Goal: Communication & Community: Connect with others

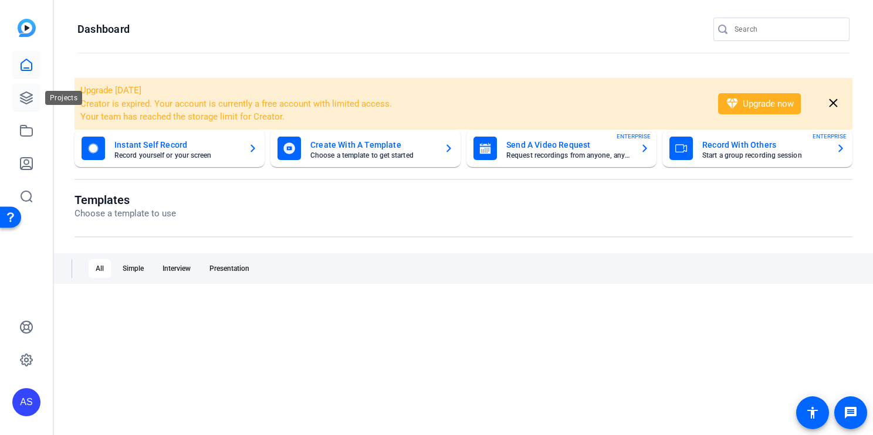
click at [26, 96] on icon at bounding box center [26, 98] width 14 height 14
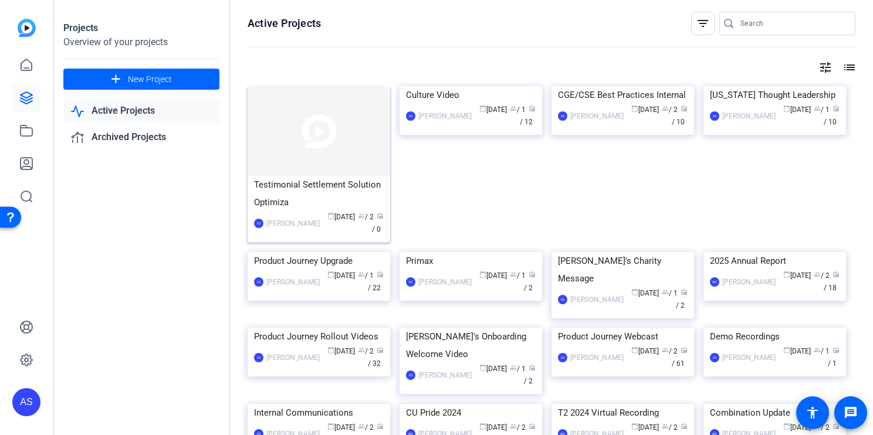
click at [354, 155] on img at bounding box center [318, 131] width 143 height 90
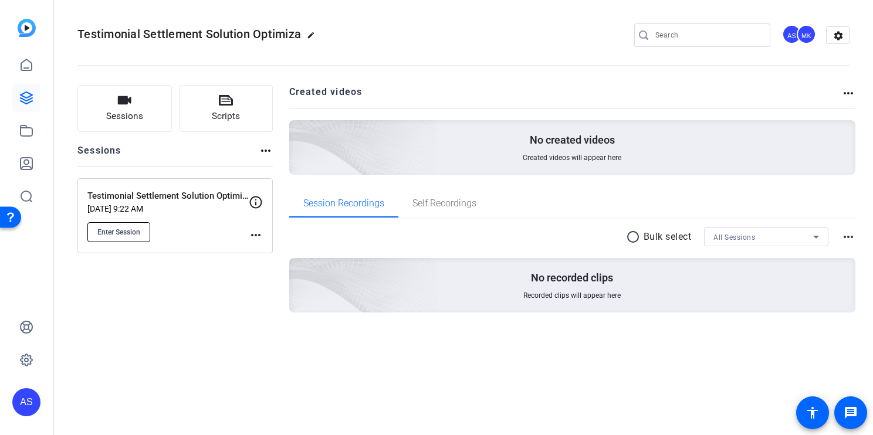
click at [119, 232] on span "Enter Session" at bounding box center [118, 232] width 43 height 9
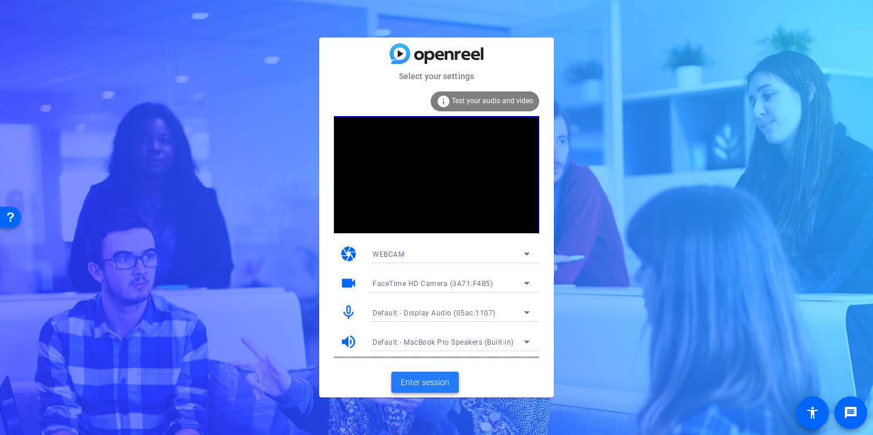
click at [433, 375] on span at bounding box center [424, 382] width 67 height 28
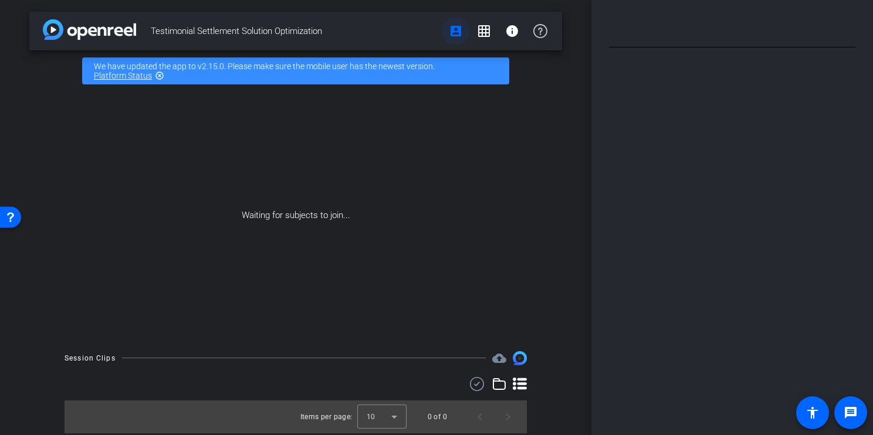
click at [455, 32] on mat-icon "account_box" at bounding box center [456, 31] width 14 height 14
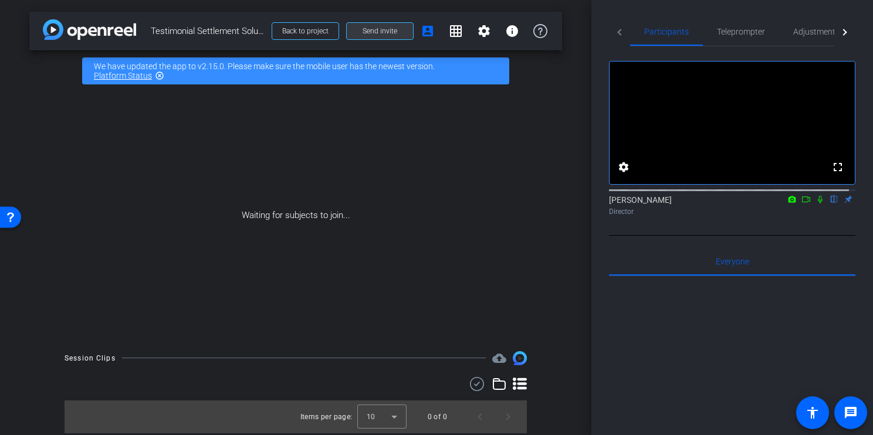
click at [397, 30] on span at bounding box center [380, 31] width 66 height 28
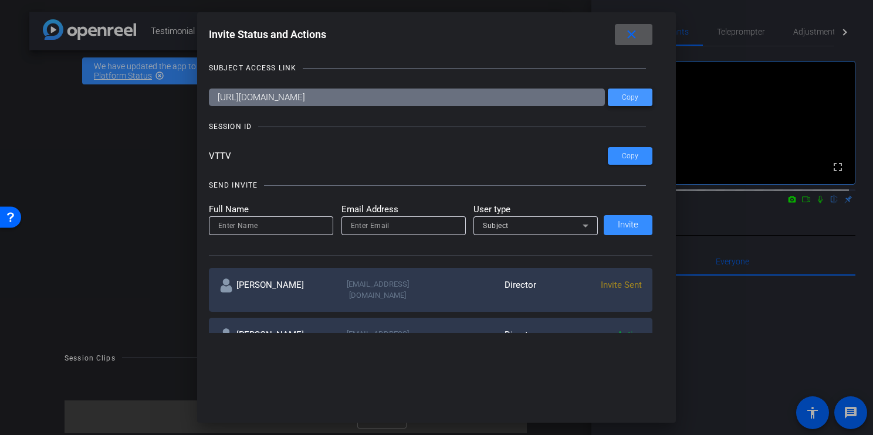
click at [632, 94] on span "Copy" at bounding box center [630, 97] width 16 height 9
